Goal: Navigation & Orientation: Find specific page/section

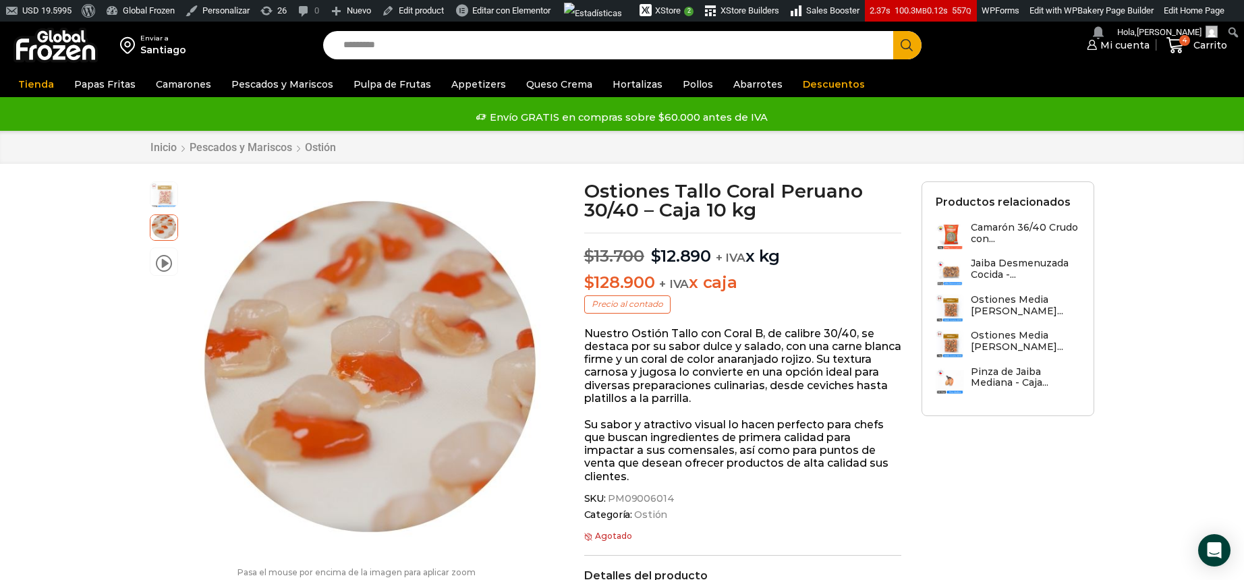
scroll to position [1, 0]
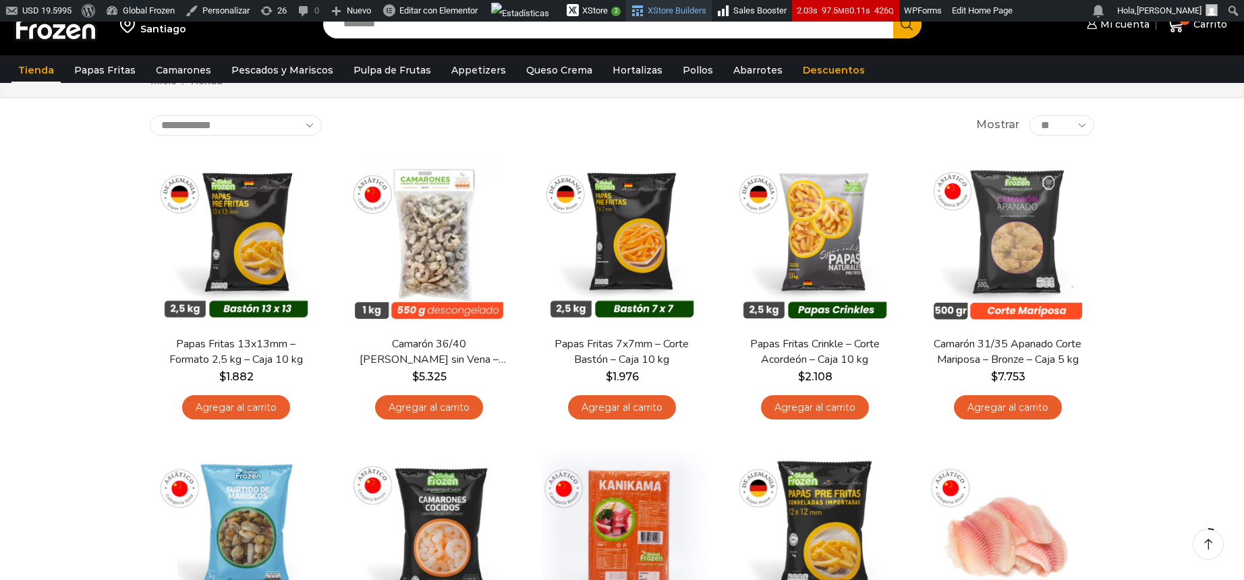
scroll to position [76, 0]
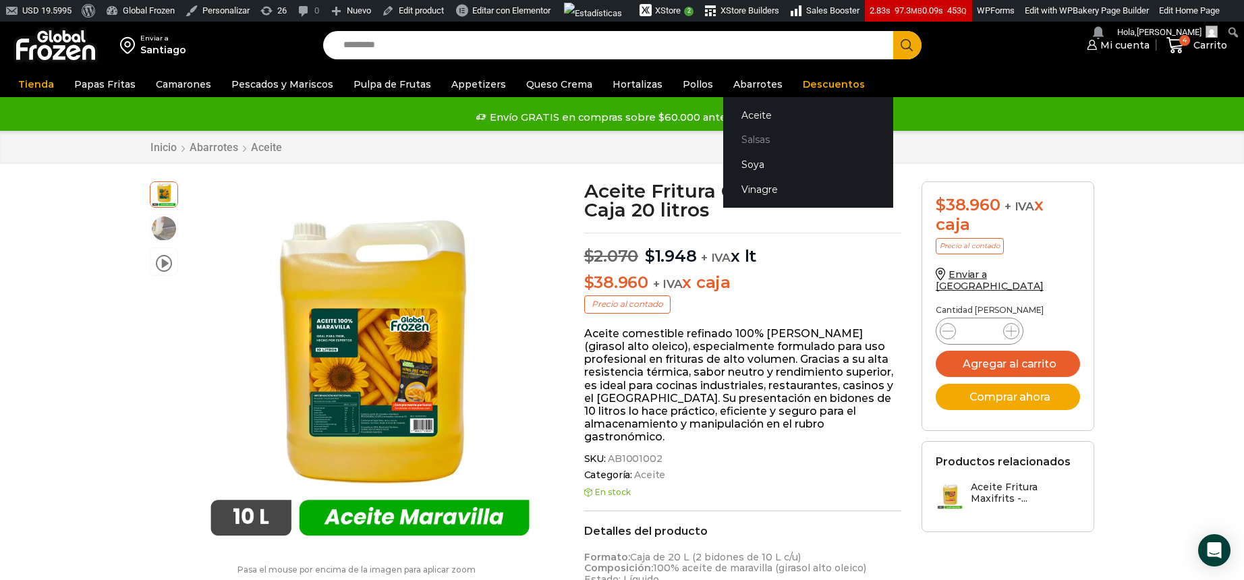
click at [742, 139] on link "Salsas" at bounding box center [808, 139] width 170 height 25
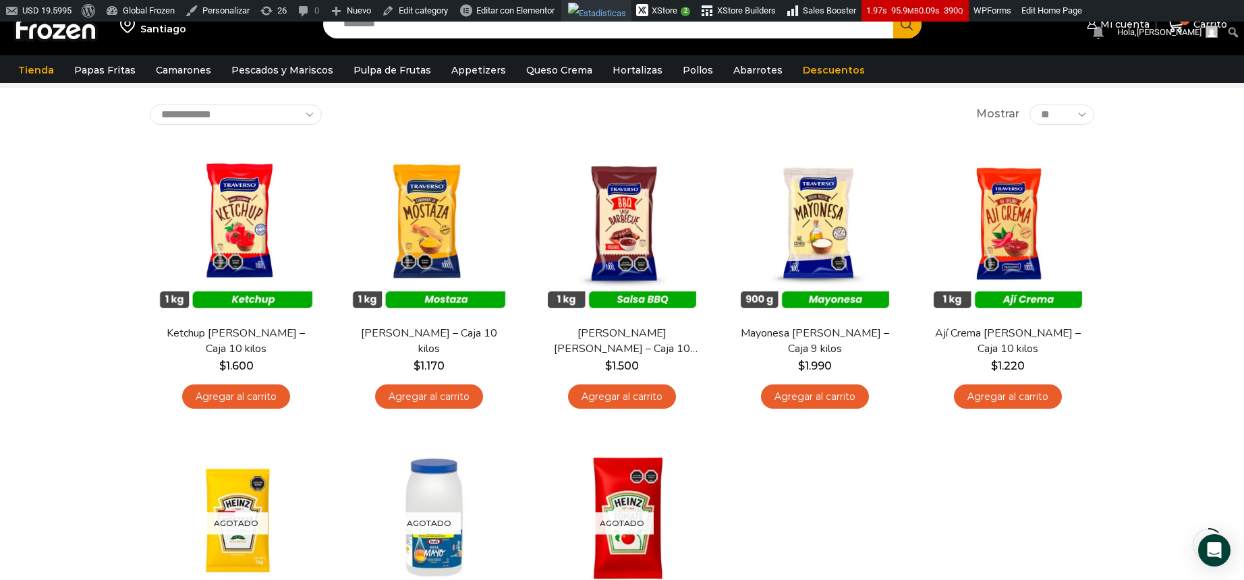
scroll to position [71, 0]
